Goal: Task Accomplishment & Management: Manage account settings

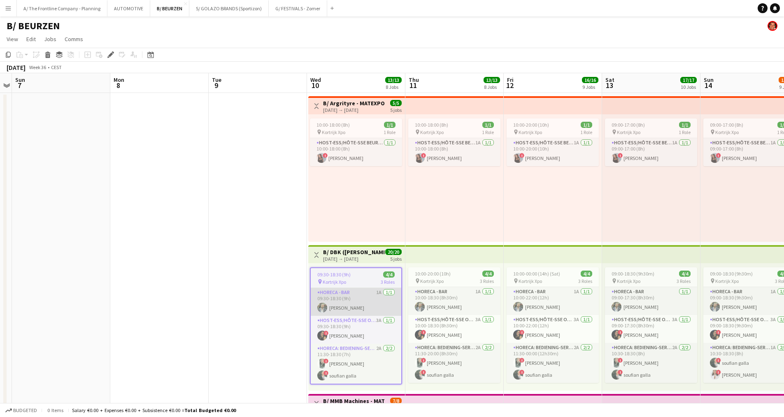
click at [360, 310] on app-card-role "Horeca - Bar 1A 1/1 09:30-18:30 (9h) Cédric Rosselle" at bounding box center [356, 302] width 91 height 28
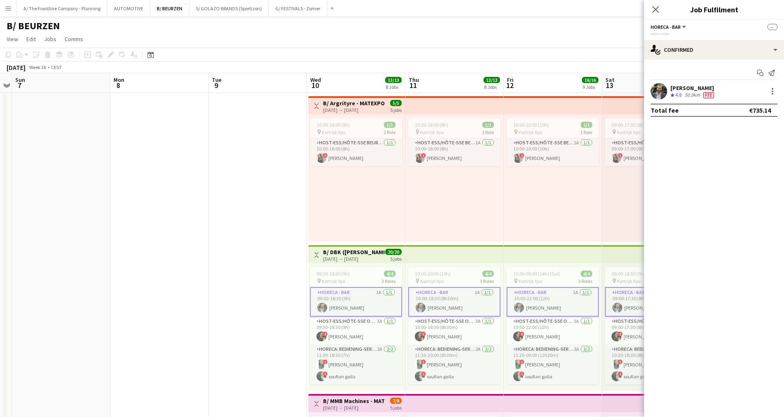
click at [700, 94] on div "50.9km" at bounding box center [692, 95] width 19 height 7
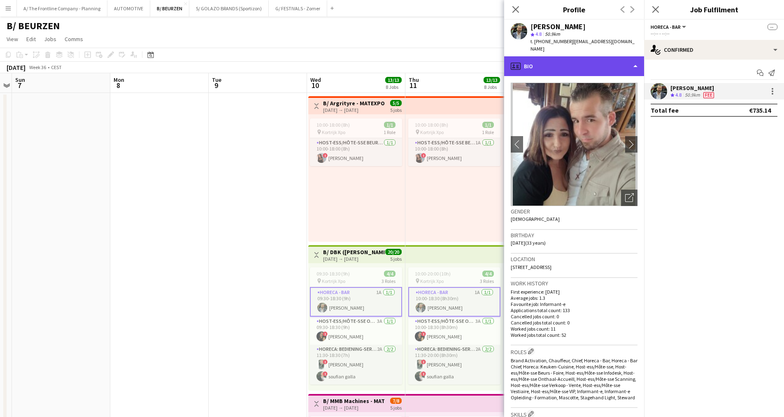
click at [581, 64] on div "profile Bio" at bounding box center [574, 66] width 140 height 20
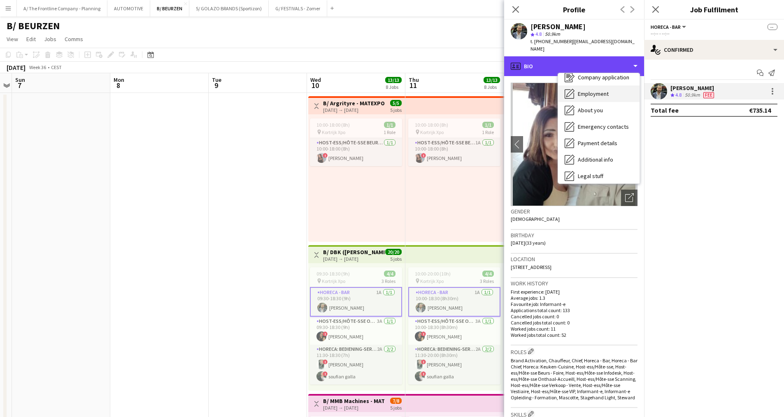
scroll to position [77, 0]
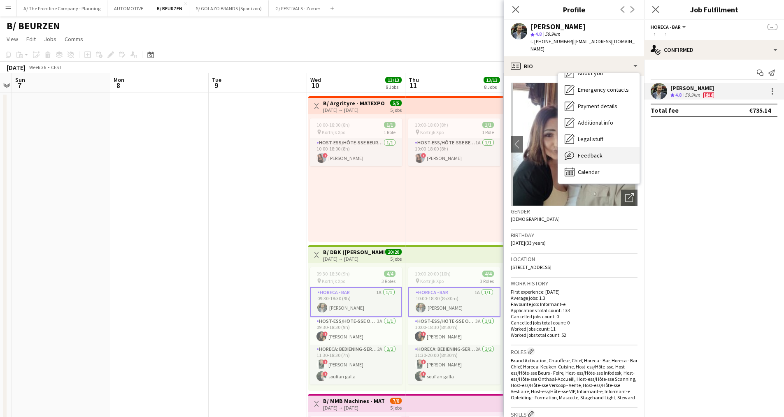
click at [592, 152] on span "Feedback" at bounding box center [590, 155] width 25 height 7
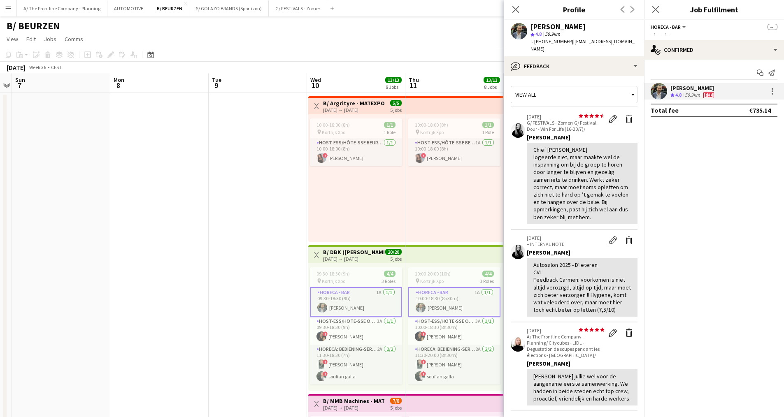
click at [696, 88] on div "[PERSON_NAME]" at bounding box center [692, 87] width 45 height 7
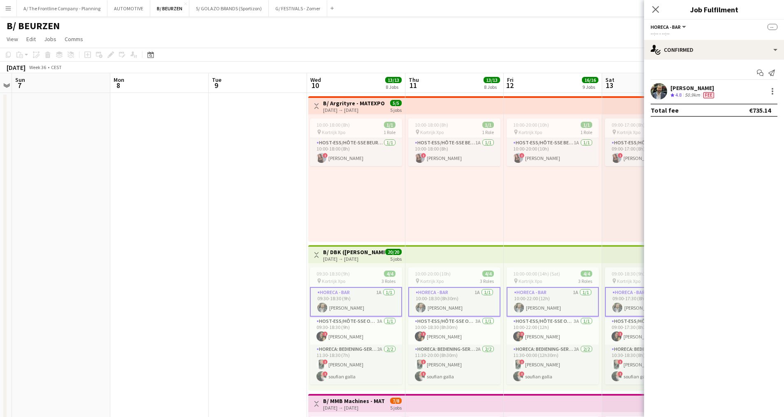
click at [696, 88] on div "[PERSON_NAME]" at bounding box center [692, 87] width 45 height 7
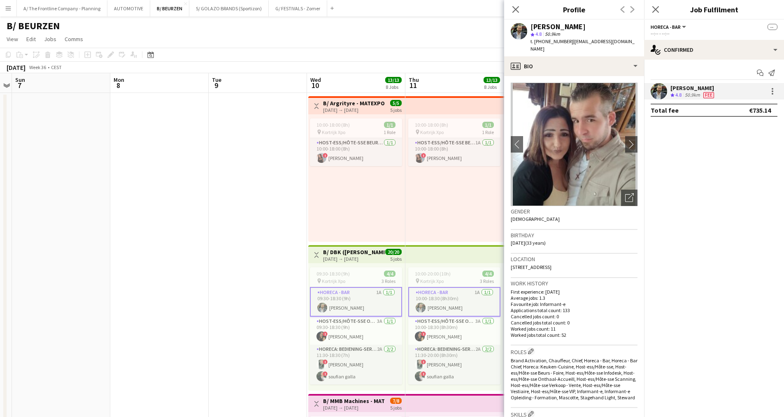
drag, startPoint x: 596, startPoint y: 257, endPoint x: 511, endPoint y: 265, distance: 85.2
click at [511, 265] on div "Location 8 Rue de la Croix Rouge, Hensies, 7350" at bounding box center [574, 266] width 127 height 24
copy span "8 Rue de la Croix Rouge, Hensies, 7350"
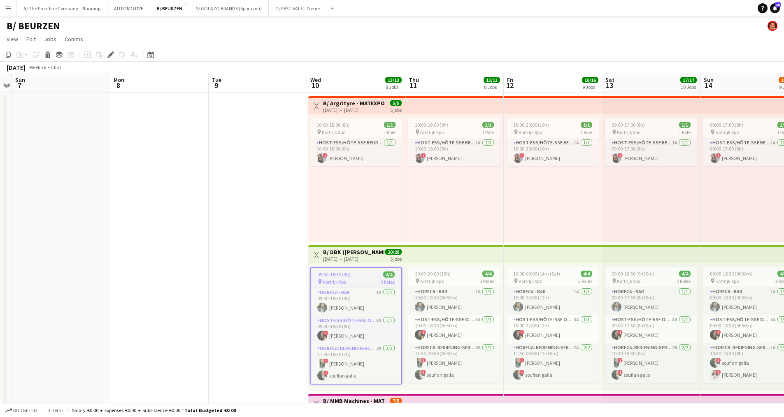
click at [349, 246] on app-top-bar "Toggle View B/ DBK (De Bruyker - Kemp) - MATEXPO 2025 - 10-14/09 10-09-2025 → 1…" at bounding box center [356, 254] width 97 height 18
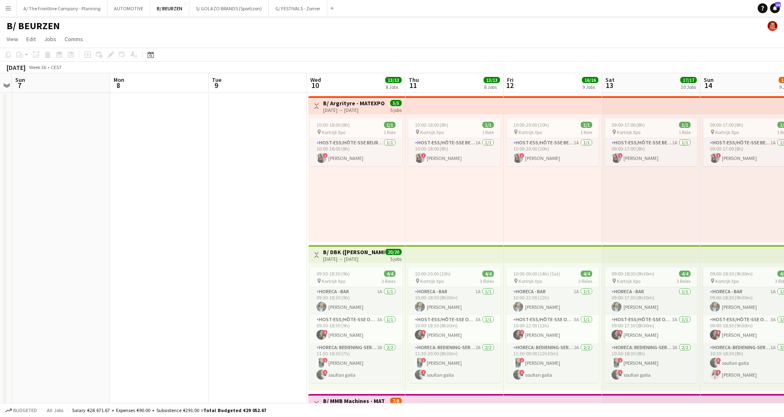
click at [359, 256] on div "[DATE] → [DATE]" at bounding box center [353, 259] width 61 height 6
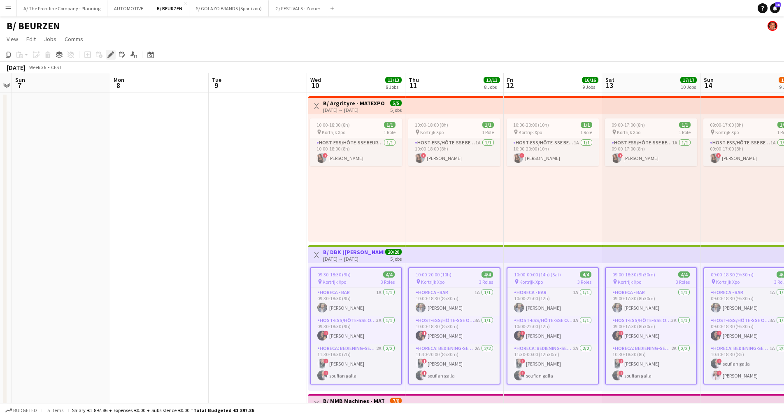
click at [110, 57] on icon "Edit" at bounding box center [110, 54] width 7 height 7
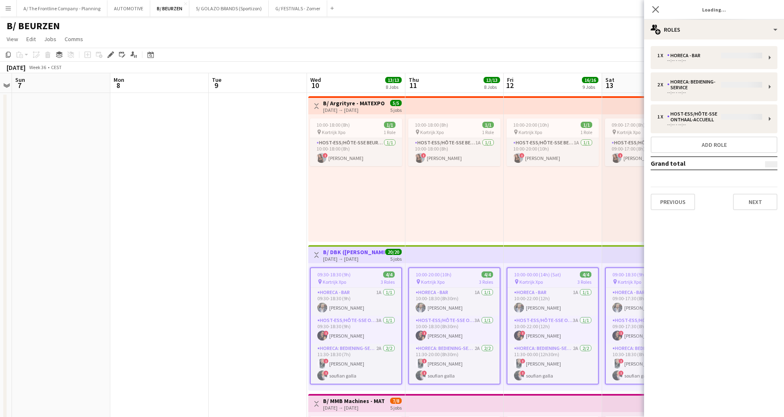
type input "**********"
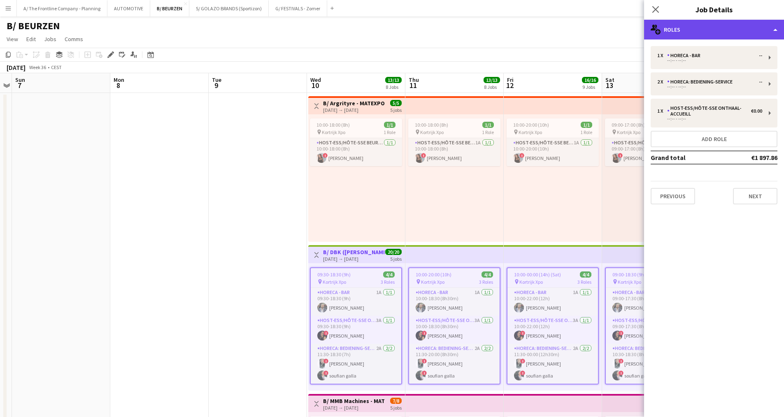
click at [699, 35] on div "multiple-users-add Roles" at bounding box center [714, 30] width 140 height 20
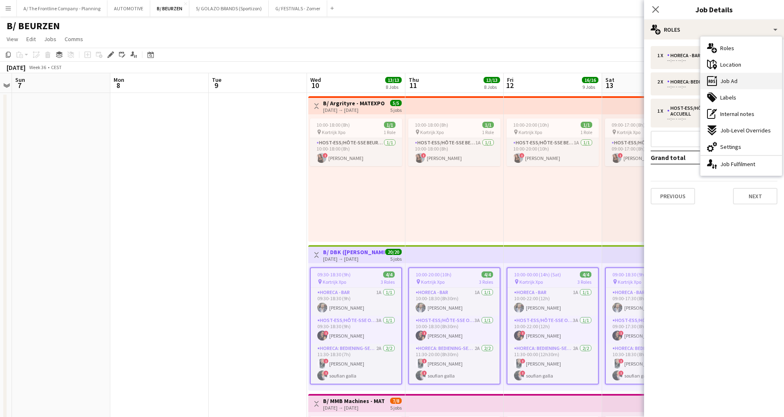
click at [729, 85] on div "ads-window Job Ad" at bounding box center [741, 81] width 81 height 16
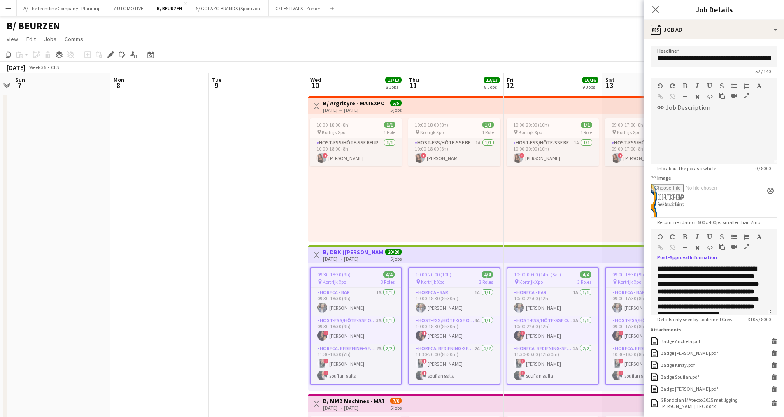
click at [745, 246] on icon "button" at bounding box center [746, 247] width 5 height 6
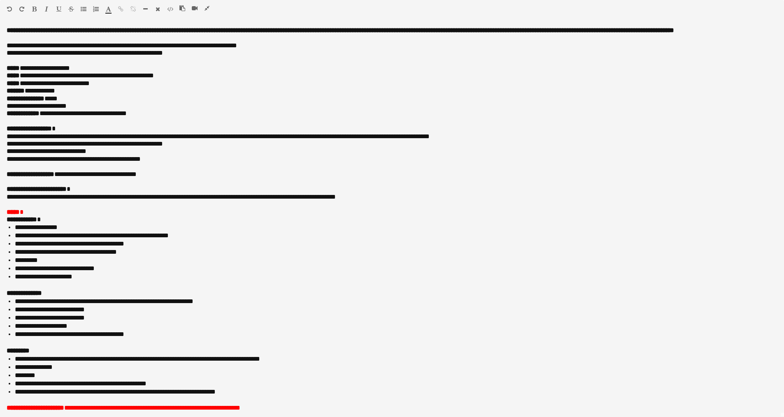
click at [205, 8] on icon "button" at bounding box center [207, 8] width 5 height 6
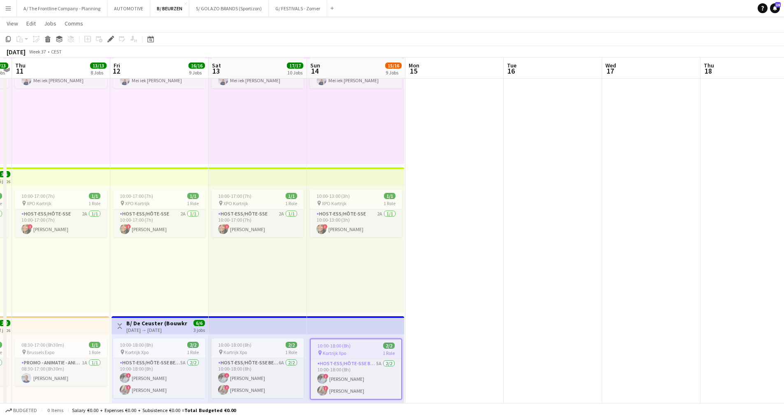
scroll to position [823, 0]
click at [109, 37] on icon "Edit" at bounding box center [110, 39] width 7 height 7
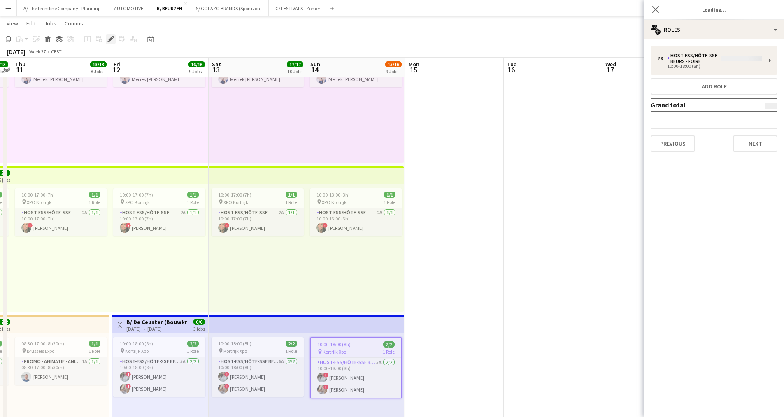
type input "**********"
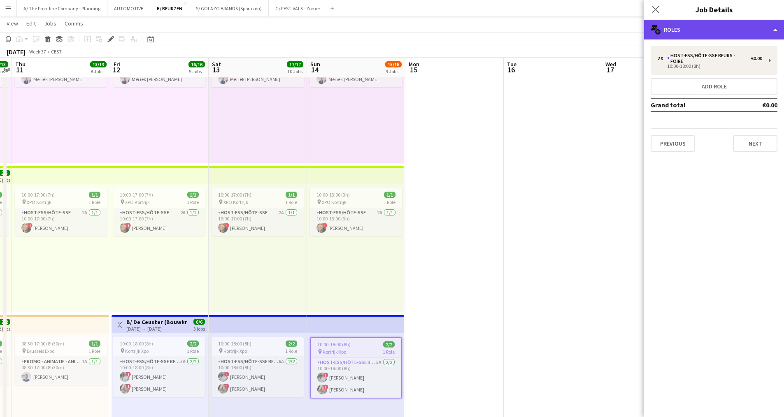
click at [729, 30] on div "multiple-users-add Roles" at bounding box center [714, 30] width 140 height 20
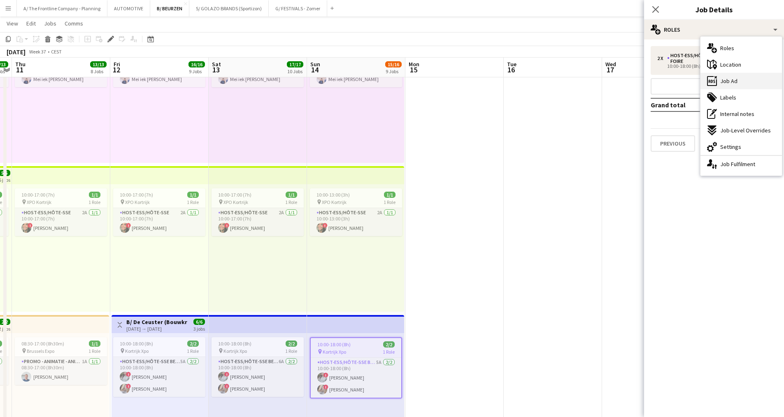
click at [733, 83] on span "Job Ad" at bounding box center [728, 80] width 17 height 7
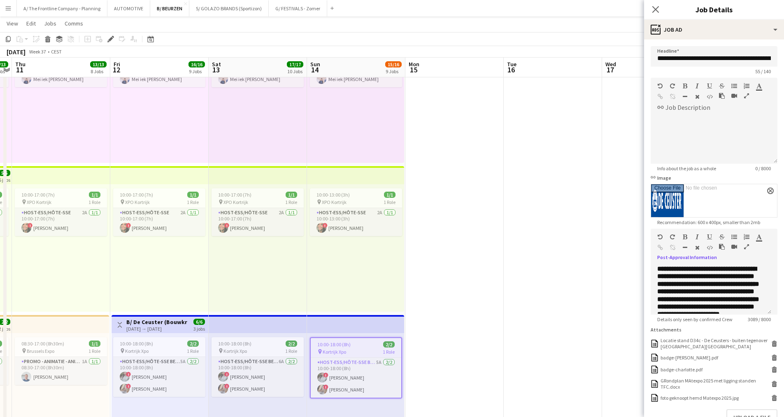
click at [748, 248] on icon "button" at bounding box center [746, 247] width 5 height 6
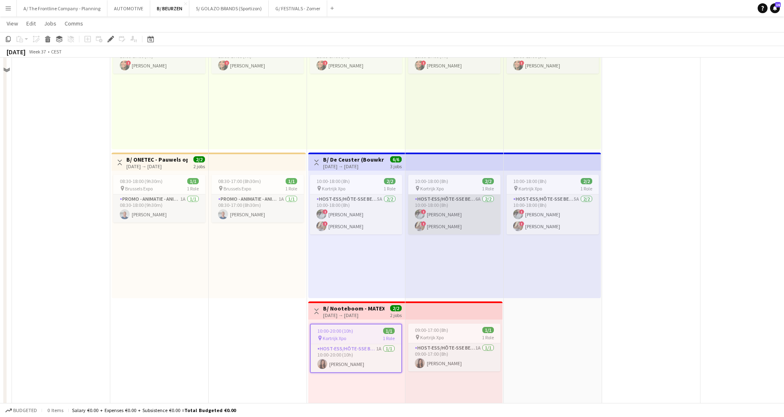
scroll to position [1152, 0]
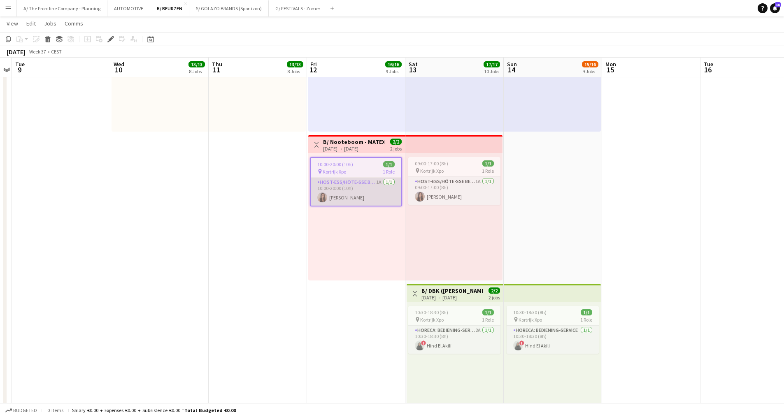
click at [351, 188] on app-card-role "Host-ess/Hôte-sse Beurs - Foire 1A 1/1 10:00-20:00 (10h) Mathilde Dukaeva" at bounding box center [356, 192] width 91 height 28
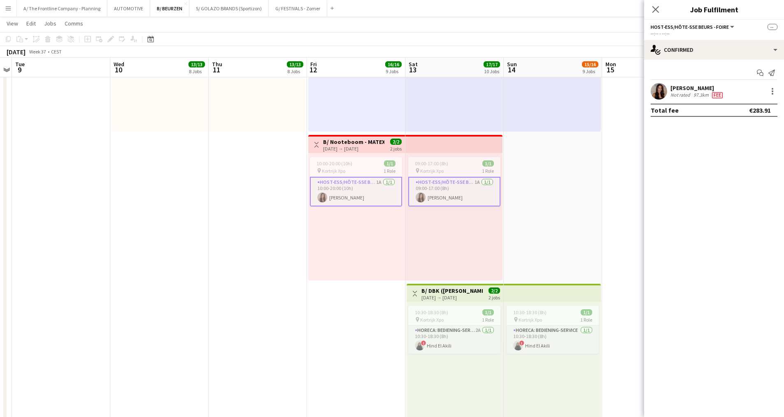
click at [720, 93] on span "Fee" at bounding box center [717, 95] width 11 height 6
